Goal: Information Seeking & Learning: Learn about a topic

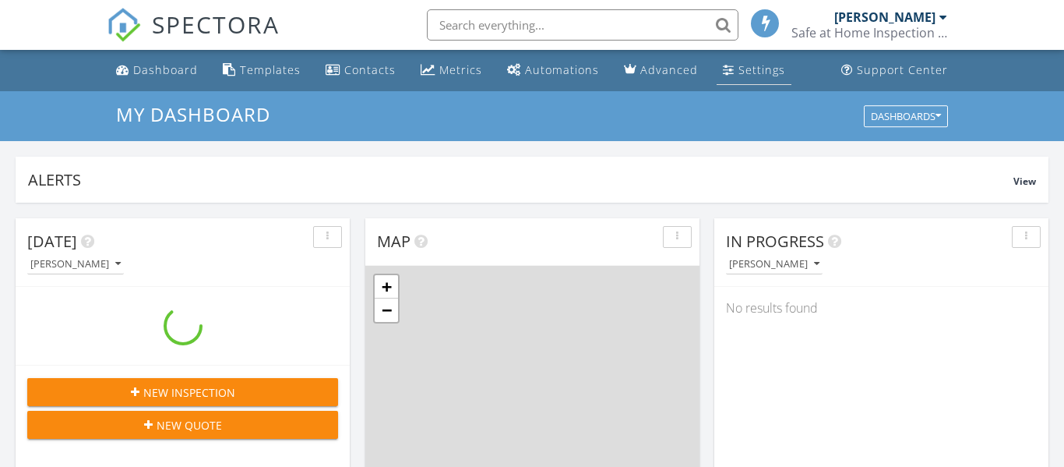
scroll to position [1418, 1065]
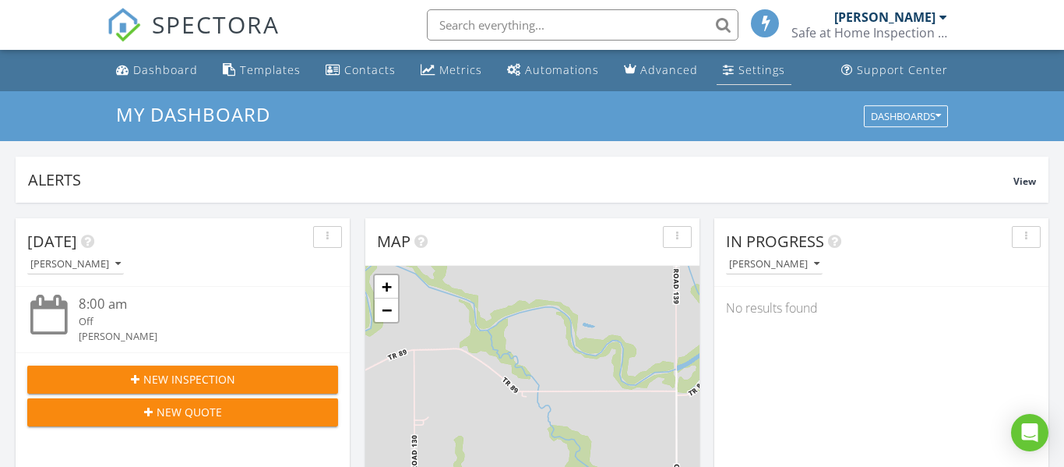
click at [745, 76] on div "Settings" at bounding box center [761, 69] width 47 height 15
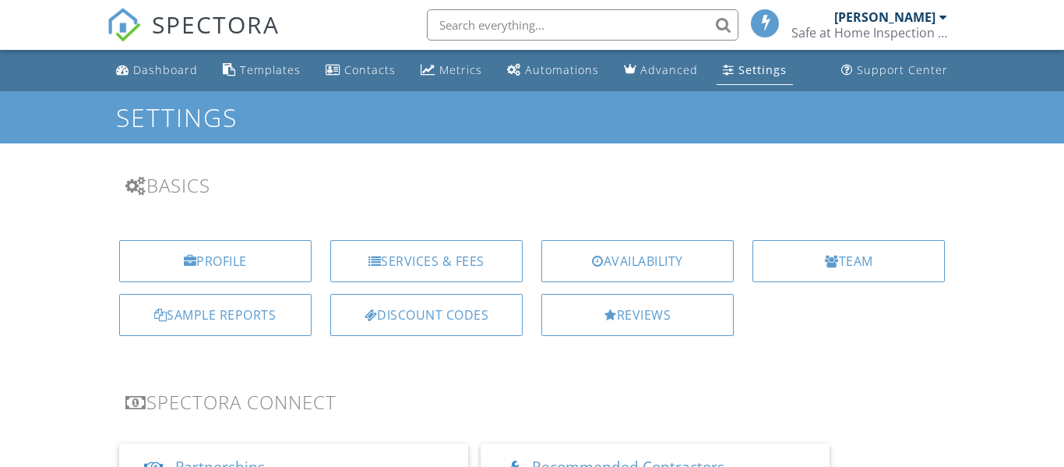
click at [636, 324] on div "Reviews" at bounding box center [637, 315] width 192 height 42
click at [0, 0] on div at bounding box center [0, 0] width 0 height 0
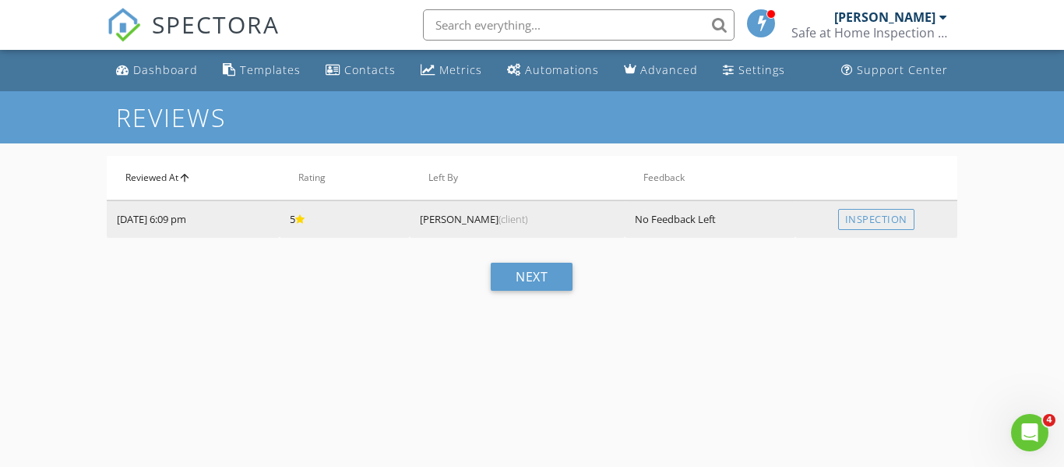
click at [376, 222] on td "5" at bounding box center [345, 218] width 130 height 37
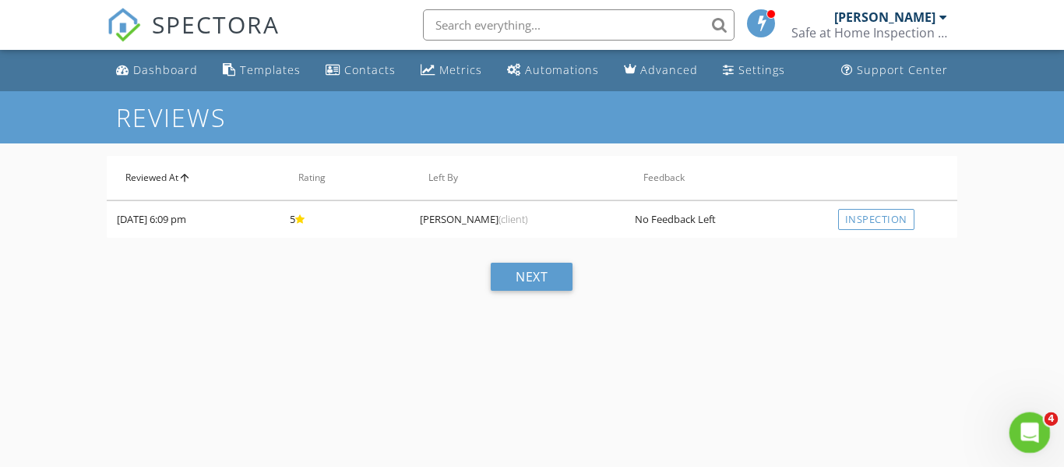
click at [1028, 422] on icon "Open Intercom Messenger" at bounding box center [1028, 431] width 26 height 26
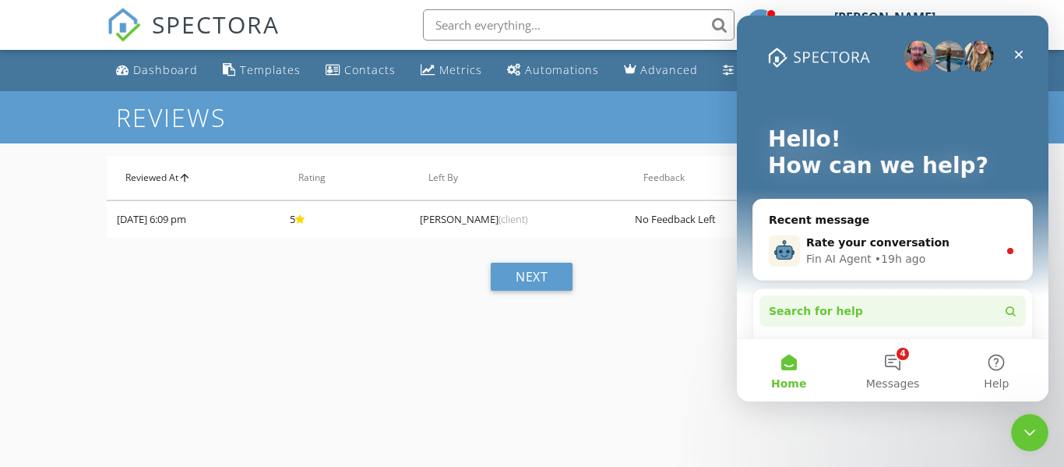
click at [828, 309] on span "Search for help" at bounding box center [816, 311] width 94 height 16
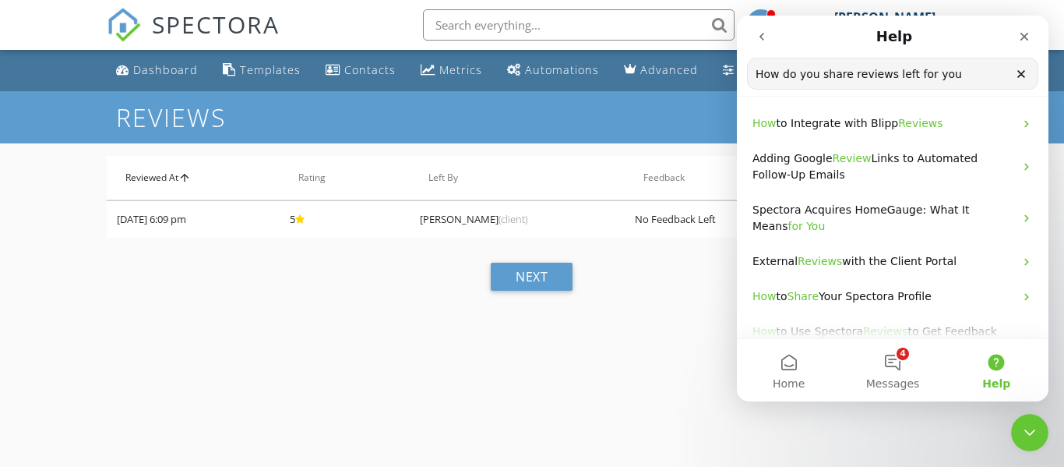
type input "How do you share reviews left for you"
click at [961, 71] on input "How do you share reviews left for you" at bounding box center [893, 73] width 290 height 30
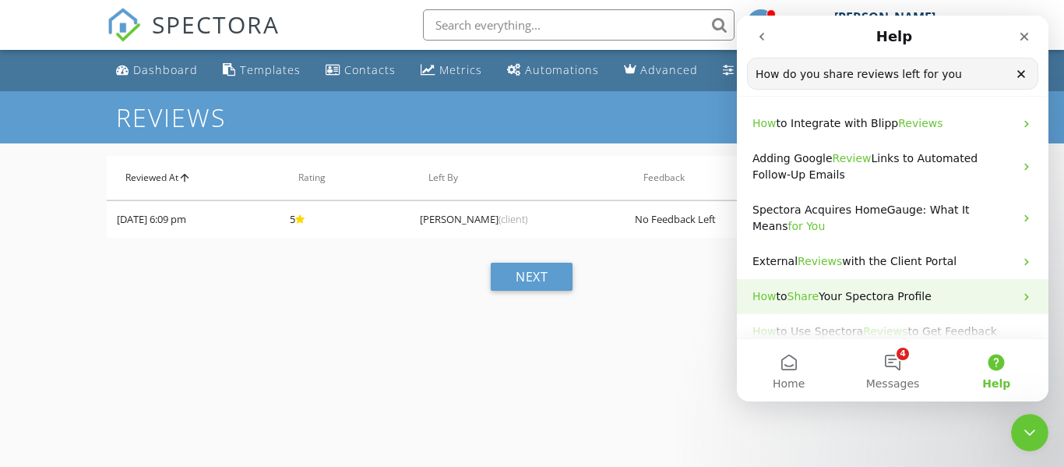
click at [917, 291] on span "Your Spectora Profile" at bounding box center [875, 296] width 113 height 12
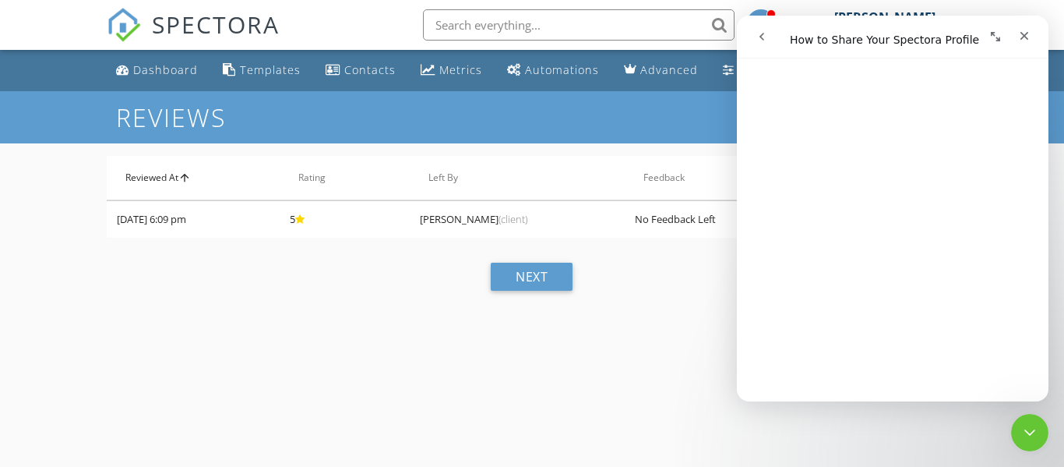
scroll to position [372, 0]
click at [1021, 30] on icon "Close" at bounding box center [1024, 36] width 12 height 12
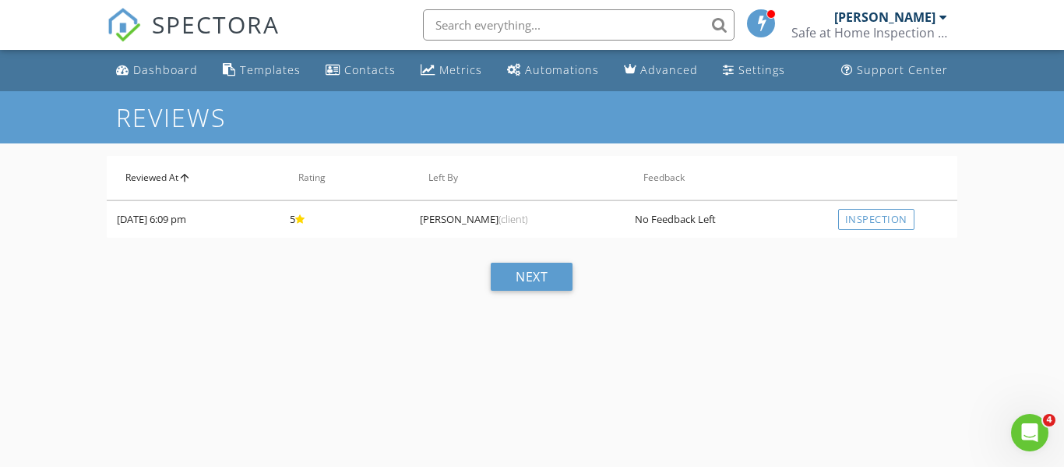
scroll to position [0, 0]
click at [740, 79] on link "Settings" at bounding box center [754, 70] width 75 height 29
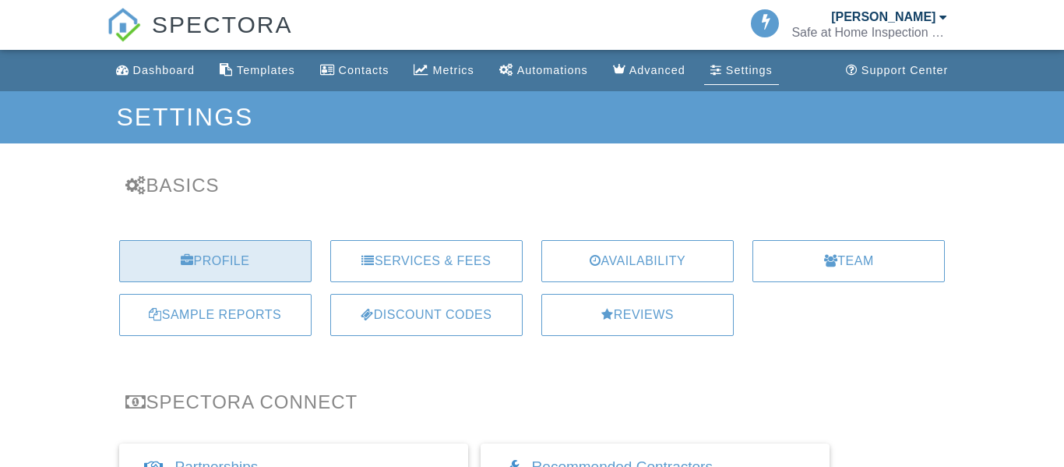
click at [276, 252] on div "Profile" at bounding box center [215, 261] width 192 height 42
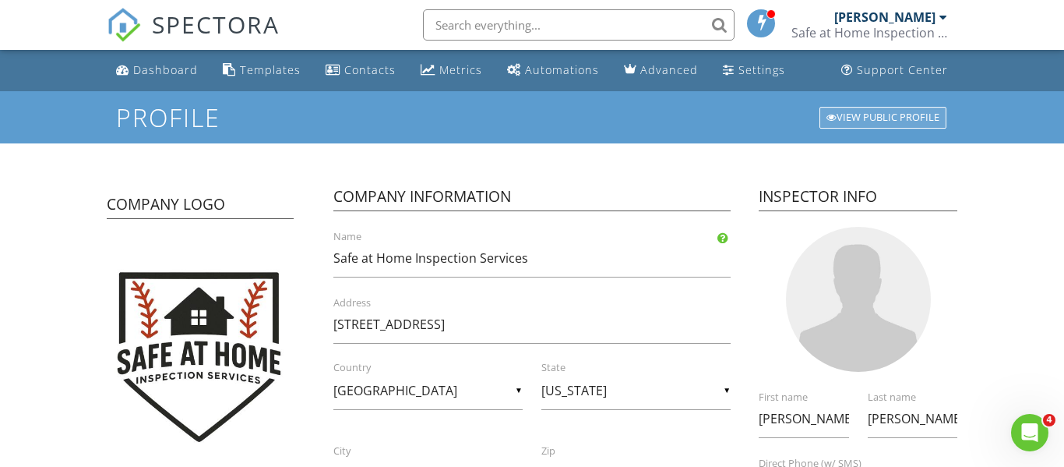
click at [891, 118] on div "View Public Profile" at bounding box center [882, 118] width 127 height 22
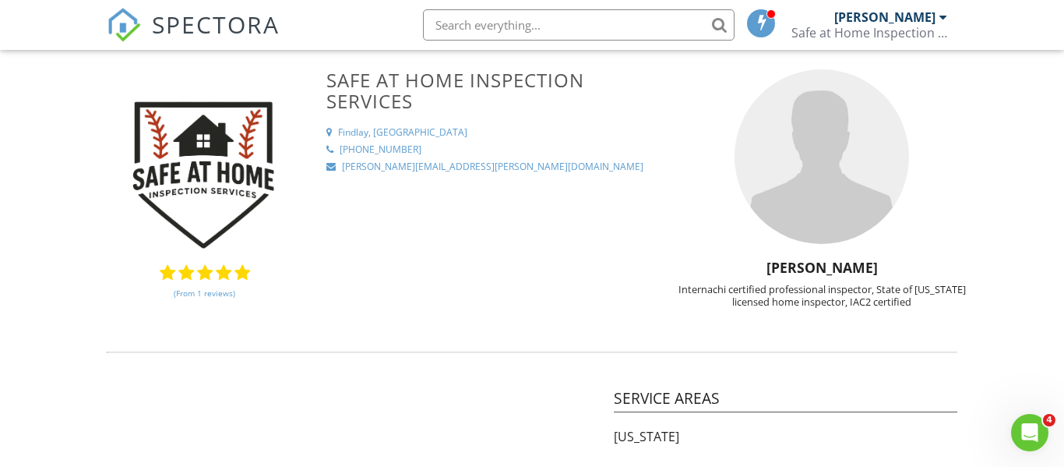
click at [199, 289] on link "(From 1 reviews)" at bounding box center [205, 293] width 62 height 26
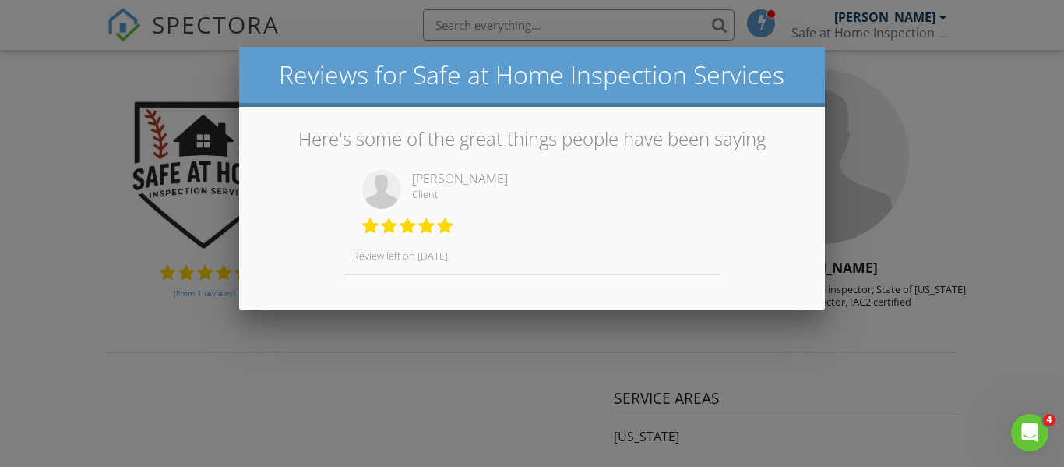
click at [1002, 181] on div at bounding box center [532, 213] width 1064 height 583
